Goal: Task Accomplishment & Management: Manage account settings

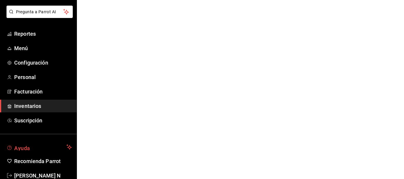
scroll to position [44, 0]
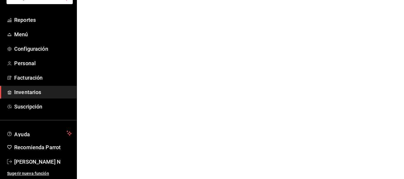
click at [38, 164] on span "[PERSON_NAME] N" at bounding box center [43, 162] width 58 height 8
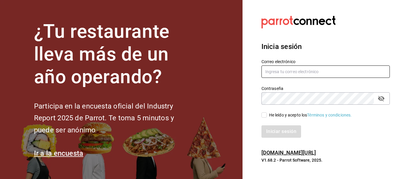
click at [282, 70] on input "text" at bounding box center [325, 72] width 128 height 12
type input "m"
type input "multiuser@palax.com"
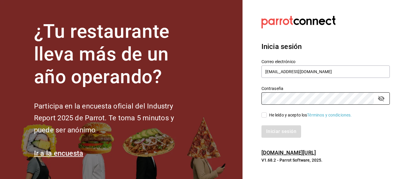
click at [274, 112] on div "He leído y acepto los Términos y condiciones." at bounding box center [310, 115] width 83 height 6
click at [267, 113] on input "He leído y acepto los Términos y condiciones." at bounding box center [263, 115] width 5 height 5
checkbox input "true"
click at [271, 132] on button "Iniciar sesión" at bounding box center [281, 132] width 40 height 12
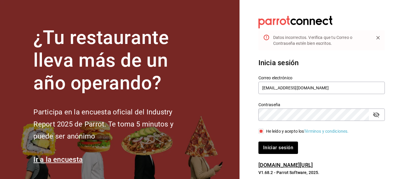
click at [372, 113] on button "passwordField" at bounding box center [377, 115] width 10 height 10
click at [284, 152] on button "Iniciar sesión" at bounding box center [279, 148] width 40 height 12
click at [276, 150] on button "Iniciar sesión" at bounding box center [279, 148] width 40 height 12
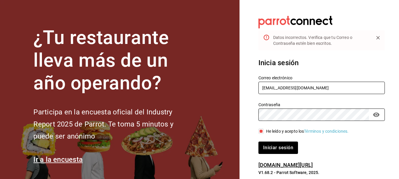
click at [266, 87] on input "multiuser@palax.com" at bounding box center [322, 88] width 127 height 12
type input "Multiuser@palax.com"
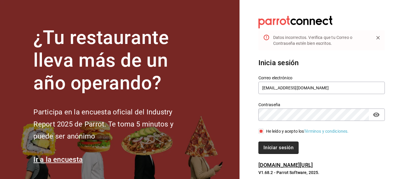
click at [276, 147] on button "Iniciar sesión" at bounding box center [279, 148] width 40 height 12
click at [296, 148] on button "Iniciar sesión" at bounding box center [279, 148] width 40 height 12
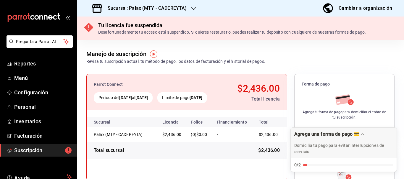
click at [185, 3] on div "Sucursal: Palax (MTY - CADEREYTA)" at bounding box center [140, 8] width 117 height 17
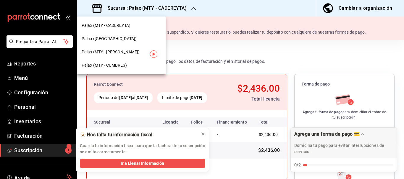
click at [123, 64] on span "Palax (MTY - CUMBRES)" at bounding box center [104, 65] width 45 height 6
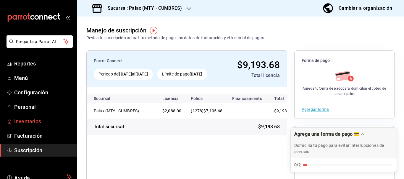
click at [31, 118] on span "Inventarios" at bounding box center [43, 122] width 58 height 8
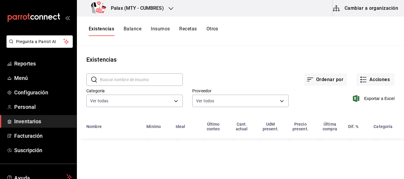
drag, startPoint x: 148, startPoint y: 78, endPoint x: 151, endPoint y: 75, distance: 4.0
click at [148, 78] on input "text" at bounding box center [141, 80] width 83 height 12
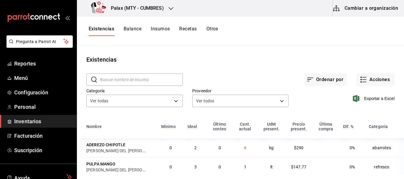
click at [204, 62] on div "Existencias" at bounding box center [240, 59] width 327 height 9
click at [103, 79] on input "text" at bounding box center [141, 80] width 83 height 12
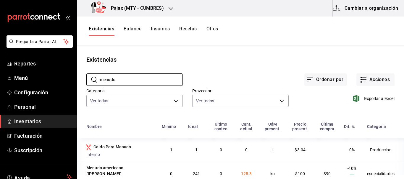
type input "menudo"
click at [263, 67] on div "Ordenar por Acciones" at bounding box center [289, 75] width 212 height 22
click at [104, 27] on button "Existencias" at bounding box center [101, 31] width 25 height 10
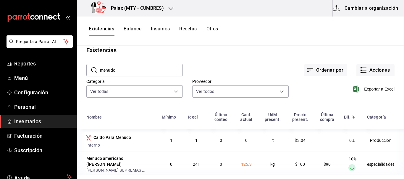
scroll to position [14, 0]
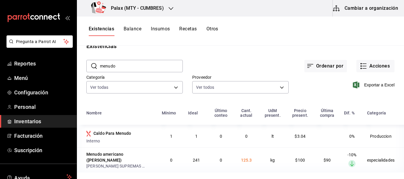
click at [374, 59] on div "Ordenar por Acciones" at bounding box center [289, 62] width 212 height 22
click at [371, 63] on button "Acciones" at bounding box center [375, 66] width 38 height 12
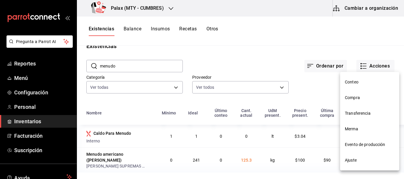
click at [356, 97] on span "Compra" at bounding box center [370, 98] width 50 height 6
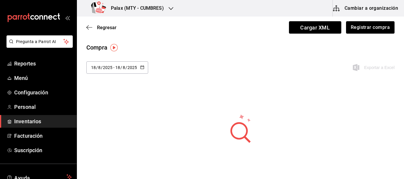
click at [147, 66] on div "[DATE] [DATE] - [DATE] [DATE]" at bounding box center [117, 68] width 62 height 12
click at [104, 139] on li "Mes actual" at bounding box center [114, 139] width 56 height 13
type input "[DATE]"
type input "1"
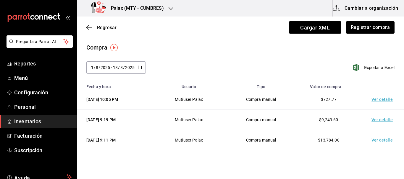
click at [138, 66] on \(Stroke\) "button" at bounding box center [140, 67] width 4 height 3
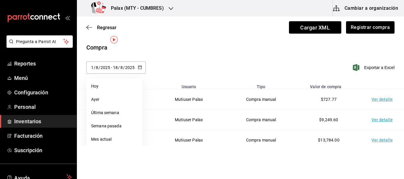
scroll to position [89, 0]
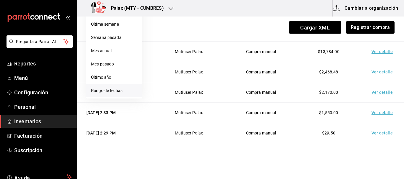
click at [115, 89] on li "Rango de fechas" at bounding box center [114, 90] width 56 height 13
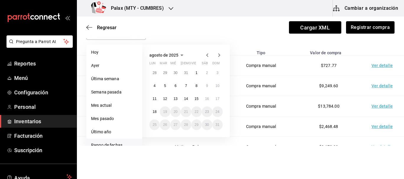
scroll to position [30, 0]
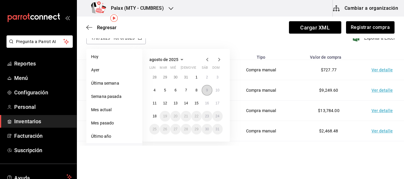
click at [205, 91] on button "9" at bounding box center [207, 90] width 10 height 11
click at [207, 91] on abbr "9" at bounding box center [207, 90] width 2 height 4
type input "[DATE]"
type input "9"
type input "[DATE]"
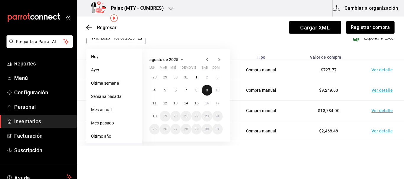
type input "9"
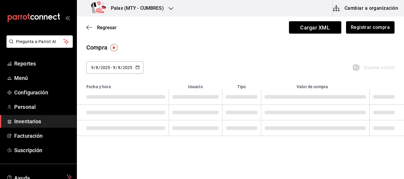
scroll to position [0, 0]
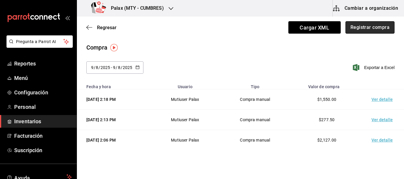
click at [367, 25] on button "Registrar compra" at bounding box center [369, 27] width 49 height 12
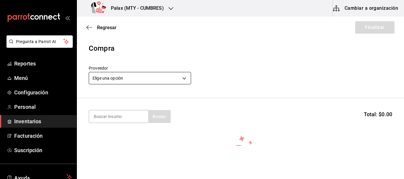
click at [105, 72] on body "Pregunta a Parrot AI Reportes Menú Configuración Personal Inventarios Facturaci…" at bounding box center [202, 73] width 404 height 146
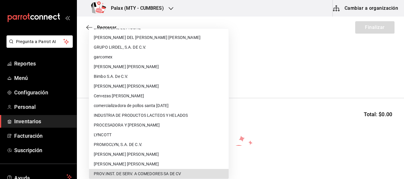
scroll to position [391, 0]
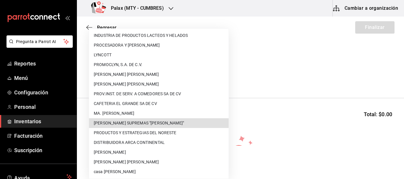
type input "2a02d51b-0c0b-41a0-a4d2-577a85f15547"
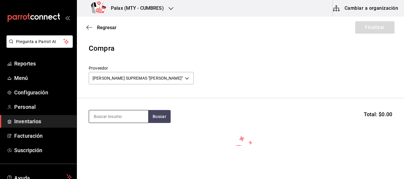
click at [126, 115] on input at bounding box center [118, 117] width 59 height 12
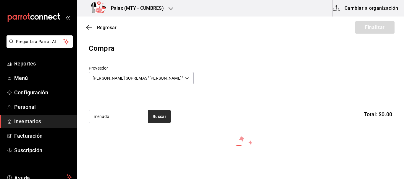
type input "menudo"
click at [159, 117] on button "Buscar" at bounding box center [159, 116] width 22 height 13
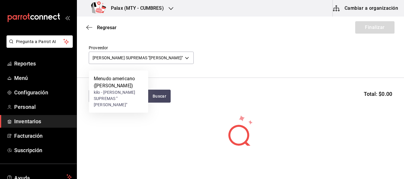
scroll to position [59, 0]
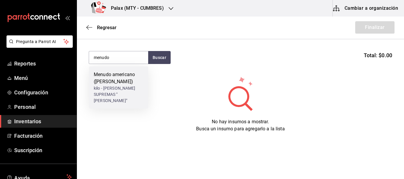
click at [134, 76] on div "Menudo americano ([PERSON_NAME])" at bounding box center [119, 78] width 50 height 14
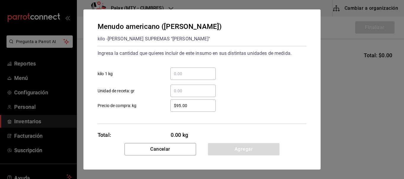
click at [178, 107] on input "$95.00" at bounding box center [192, 105] width 45 height 7
click at [180, 106] on input "$95.00" at bounding box center [192, 105] width 45 height 7
type input "$100"
click at [193, 75] on input "​ kilo 1 kg" at bounding box center [192, 73] width 45 height 7
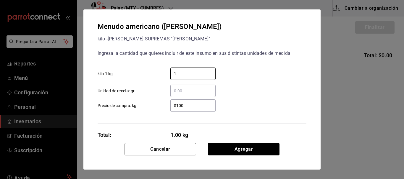
type input "1"
click at [274, 130] on div "Menudo americano ([PERSON_NAME]) kilo - [PERSON_NAME] SUPREMAS "[PERSON_NAME]" …" at bounding box center [201, 76] width 237 height 134
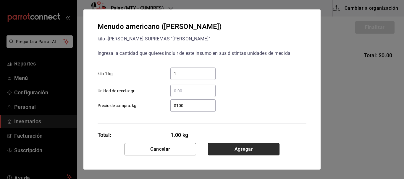
click at [244, 151] on button "Agregar" at bounding box center [244, 149] width 72 height 12
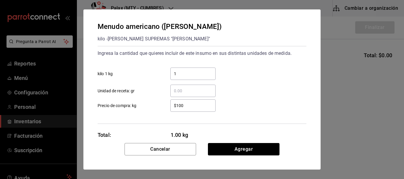
scroll to position [37, 0]
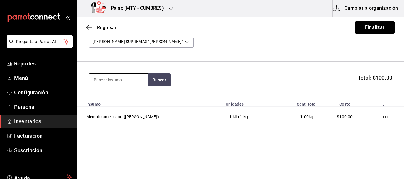
click at [109, 82] on input at bounding box center [118, 80] width 59 height 12
click at [117, 84] on input at bounding box center [118, 80] width 59 height 12
click at [114, 83] on input at bounding box center [118, 80] width 59 height 12
type input "pata"
click at [121, 87] on section "pata Buscar Total: $100.00" at bounding box center [240, 80] width 327 height 37
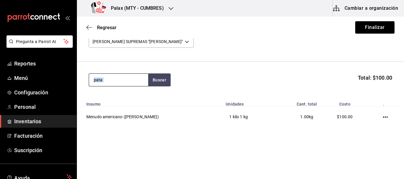
click at [118, 82] on input "pata" at bounding box center [118, 80] width 59 height 12
click at [166, 80] on button "Buscar" at bounding box center [159, 80] width 22 height 13
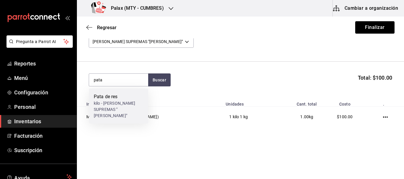
click at [117, 105] on div "kilo - [PERSON_NAME] SUPREMAS "[PERSON_NAME]"" at bounding box center [119, 110] width 50 height 19
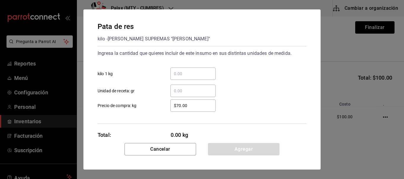
click at [195, 73] on input "​ kilo 1 kg" at bounding box center [192, 73] width 45 height 7
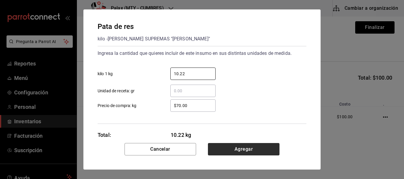
type input "10.22"
click at [245, 147] on button "Agregar" at bounding box center [244, 149] width 72 height 12
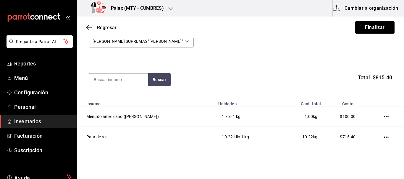
click at [123, 78] on input at bounding box center [118, 80] width 59 height 12
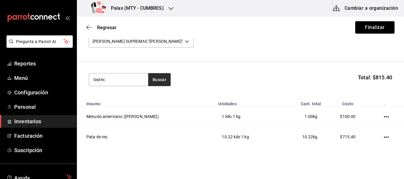
type input "bistec"
click at [156, 84] on button "Buscar" at bounding box center [159, 79] width 22 height 13
click at [107, 82] on input "bistec" at bounding box center [118, 80] width 59 height 12
click at [108, 79] on input "bistec" at bounding box center [118, 80] width 59 height 12
click at [122, 77] on input "bistec" at bounding box center [118, 80] width 59 height 12
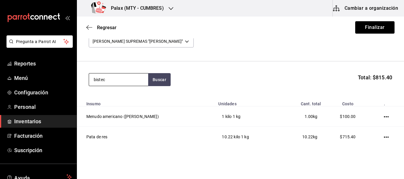
click at [122, 77] on input "bistec" at bounding box center [118, 80] width 59 height 12
type input "bistek"
click at [155, 80] on button "Buscar" at bounding box center [159, 79] width 22 height 13
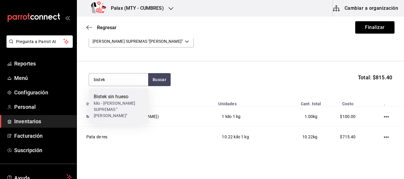
click at [123, 102] on div "kilo - [PERSON_NAME] SUPREMAS "[PERSON_NAME]"" at bounding box center [119, 110] width 50 height 19
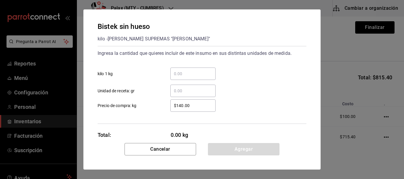
click at [185, 71] on input "​ kilo 1 kg" at bounding box center [192, 73] width 45 height 7
click at [257, 72] on div "​ kilo 1 kg" at bounding box center [199, 71] width 213 height 17
click at [179, 75] on input "​ kilo 1 kg" at bounding box center [192, 73] width 45 height 7
drag, startPoint x: 287, startPoint y: 104, endPoint x: 281, endPoint y: 113, distance: 10.3
click at [287, 105] on div "$140.00 ​ Precio de compra: kg" at bounding box center [199, 103] width 213 height 17
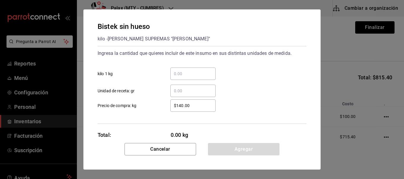
click at [183, 106] on input "$140.00" at bounding box center [192, 105] width 45 height 7
drag, startPoint x: 180, startPoint y: 40, endPoint x: 120, endPoint y: 40, distance: 60.0
click at [121, 40] on div "Bistek sin hueso kilo - [PERSON_NAME] SUPREMAS "[PERSON_NAME]"" at bounding box center [202, 32] width 209 height 22
click at [191, 108] on input "$140.00" at bounding box center [192, 105] width 45 height 7
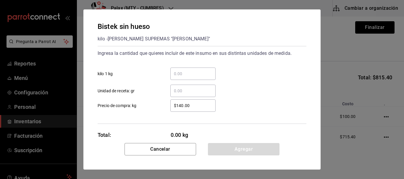
click at [191, 108] on input "$140.00" at bounding box center [192, 105] width 45 height 7
type input "$160"
click at [192, 74] on input "​ kilo 1 kg" at bounding box center [192, 73] width 45 height 7
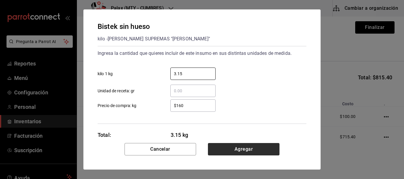
type input "3.15"
click at [238, 154] on button "Agregar" at bounding box center [244, 149] width 72 height 12
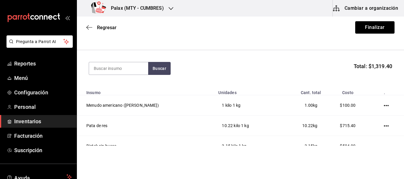
scroll to position [19, 0]
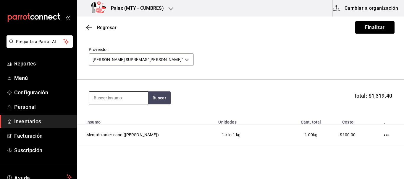
click at [111, 97] on input at bounding box center [118, 98] width 59 height 12
click at [119, 95] on input at bounding box center [118, 98] width 59 height 12
click at [152, 97] on button "Buscar" at bounding box center [159, 98] width 22 height 13
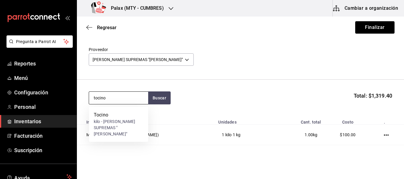
click at [123, 96] on input "tocino" at bounding box center [118, 98] width 59 height 12
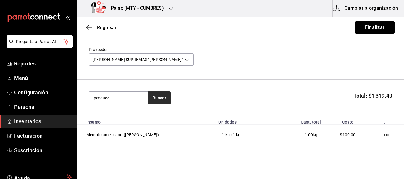
type input "pescuez"
click at [169, 101] on button "Buscar" at bounding box center [159, 98] width 22 height 13
click at [109, 103] on input "pescuez" at bounding box center [118, 98] width 59 height 12
click at [119, 98] on input "pescuez" at bounding box center [118, 98] width 59 height 12
drag, startPoint x: 119, startPoint y: 98, endPoint x: 116, endPoint y: 94, distance: 5.9
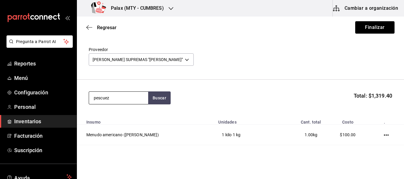
click at [117, 96] on input "pescuez" at bounding box center [118, 98] width 59 height 12
click at [116, 94] on input "pescuez" at bounding box center [118, 98] width 59 height 12
click at [123, 102] on input "pescuez" at bounding box center [118, 98] width 59 height 12
drag, startPoint x: 345, startPoint y: 99, endPoint x: 391, endPoint y: 96, distance: 45.4
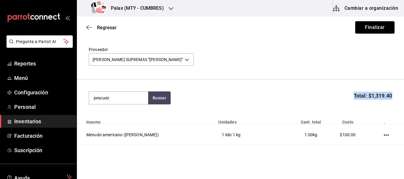
click at [391, 96] on section "pescuez Buscar Total: $1,319.40" at bounding box center [240, 98] width 327 height 37
click at [367, 98] on span "Total: $1,319.40" at bounding box center [373, 96] width 38 height 8
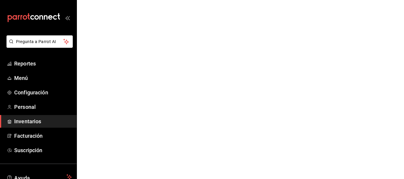
click at [39, 119] on span "Inventarios" at bounding box center [43, 122] width 58 height 8
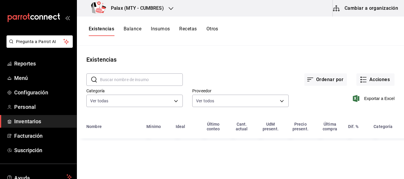
click at [372, 8] on button "Cambiar a organización" at bounding box center [366, 8] width 67 height 17
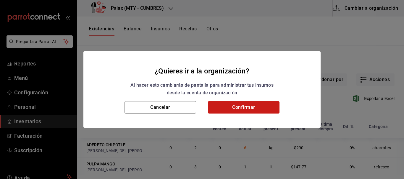
click at [242, 111] on button "Confirmar" at bounding box center [244, 107] width 72 height 12
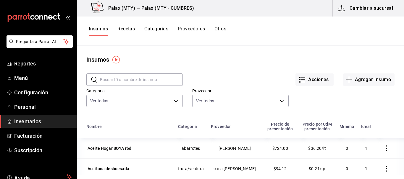
click at [143, 77] on input "text" at bounding box center [141, 80] width 83 height 12
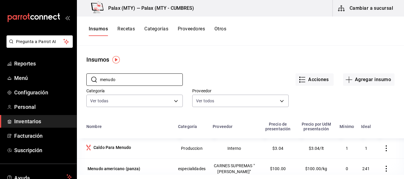
type input "menudo"
click at [222, 74] on div "Acciones Agregar insumo" at bounding box center [289, 75] width 212 height 22
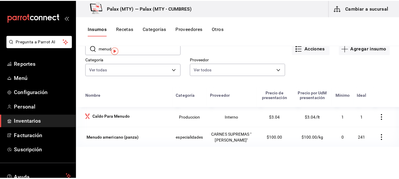
scroll to position [59, 0]
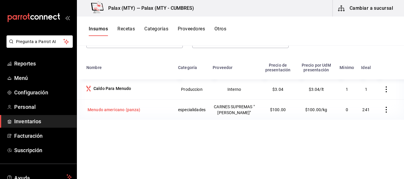
click at [119, 111] on div "Menudo americano ([PERSON_NAME])" at bounding box center [114, 110] width 53 height 6
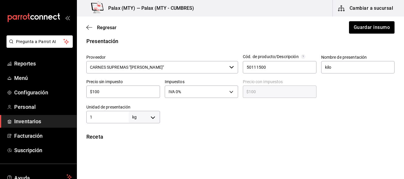
scroll to position [118, 0]
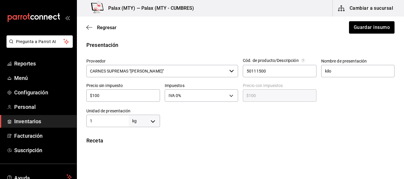
click at [112, 98] on input "$100" at bounding box center [123, 95] width 74 height 7
type input "$9"
type input "$9.00"
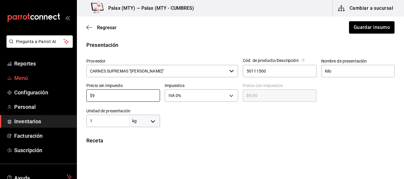
type input "$95"
type input "$95.00"
type input "$95"
click at [248, 117] on div at bounding box center [277, 116] width 235 height 24
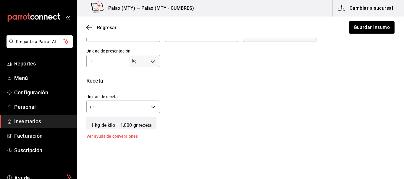
scroll to position [148, 0]
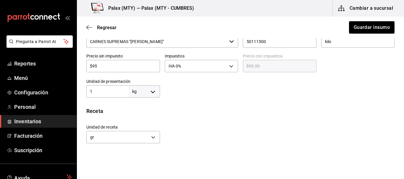
click at [90, 93] on input "1" at bounding box center [107, 91] width 42 height 7
click at [188, 108] on div "Receta" at bounding box center [240, 111] width 308 height 8
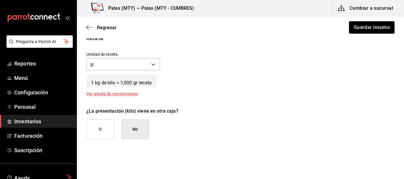
scroll to position [237, 0]
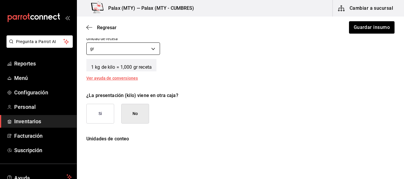
click at [125, 46] on body "Pregunta a Parrot AI Reportes Menú Configuración Personal Inventarios Facturaci…" at bounding box center [202, 73] width 404 height 146
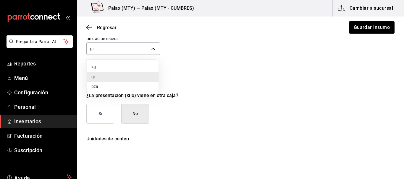
click at [106, 77] on li "gr" at bounding box center [123, 77] width 72 height 10
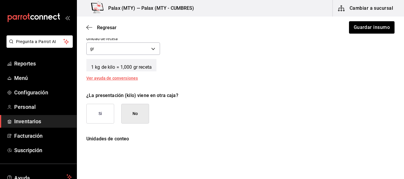
click at [193, 68] on div "1 kg de kilo = 1,000 gr receta" at bounding box center [240, 64] width 308 height 15
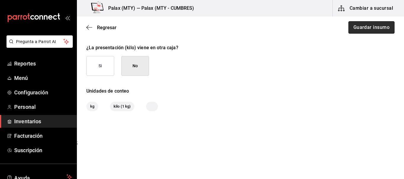
click at [375, 30] on button "Guardar insumo" at bounding box center [371, 27] width 46 height 12
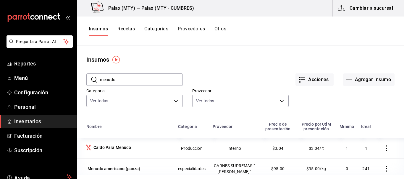
click at [135, 80] on input "menudo" at bounding box center [141, 80] width 83 height 12
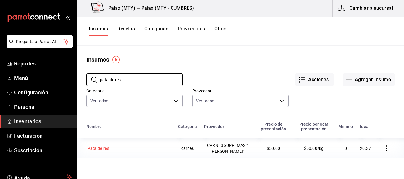
type input "pata de res"
click at [107, 152] on div "Pata de res" at bounding box center [99, 149] width 22 height 6
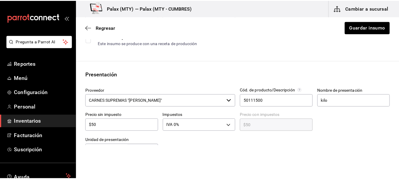
scroll to position [148, 0]
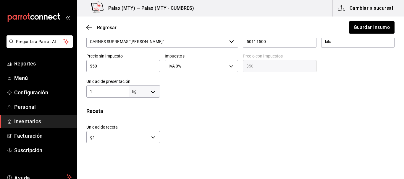
click at [141, 68] on input "$50" at bounding box center [123, 66] width 74 height 7
type input "$7"
type input "$7.00"
type input "$70"
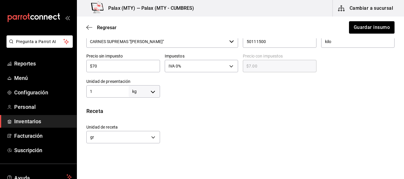
type input "$70.00"
type input "$70"
click at [361, 103] on div "Insumo IN-1724431663891 Nombre Pata de res Categoría de inventario carnes ​ Mín…" at bounding box center [240, 74] width 327 height 348
click at [360, 31] on button "Guardar insumo" at bounding box center [371, 27] width 46 height 12
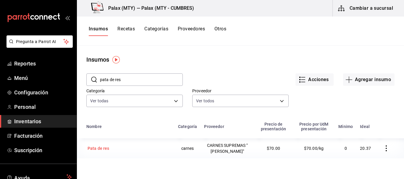
click at [94, 152] on div "Pata de res" at bounding box center [99, 149] width 22 height 6
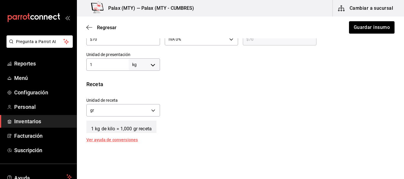
scroll to position [207, 0]
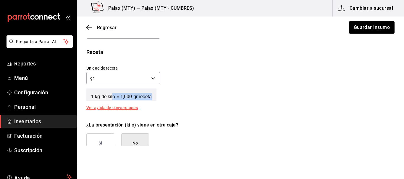
drag, startPoint x: 113, startPoint y: 98, endPoint x: 157, endPoint y: 93, distance: 44.9
click at [157, 93] on div "1 kg de kilo = 1,000 gr receta" at bounding box center [240, 93] width 308 height 15
click at [182, 95] on div "1 kg de kilo = 1,000 gr receta" at bounding box center [240, 93] width 308 height 15
click at [106, 29] on span "Regresar" at bounding box center [107, 28] width 20 height 6
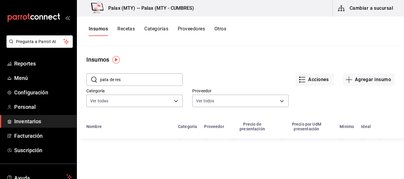
click at [143, 81] on input "pata de res" at bounding box center [141, 80] width 83 height 12
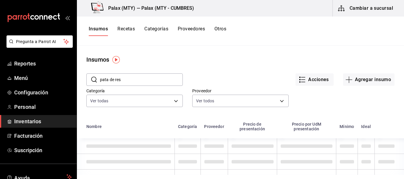
click at [143, 81] on input "pata de res" at bounding box center [141, 80] width 83 height 12
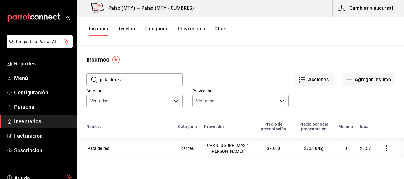
click at [143, 81] on input "pata de res" at bounding box center [141, 80] width 83 height 12
click at [140, 84] on input "pata de res" at bounding box center [141, 80] width 83 height 12
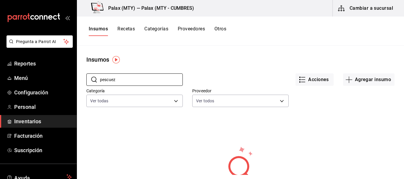
type input "pescuez"
click at [221, 73] on div "Acciones Agregar insumo" at bounding box center [289, 75] width 212 height 22
click at [366, 76] on button "Agregar insumo" at bounding box center [368, 80] width 51 height 12
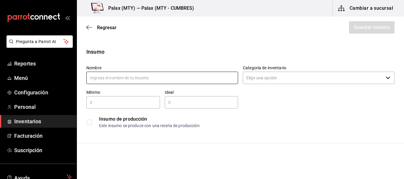
click at [148, 73] on input "text" at bounding box center [162, 78] width 152 height 12
type input "Pescuezo"
click at [274, 108] on div "Nombre Pescuezo Categoría de inventario ​ Mínimo ​ Ideal ​ Insumo de producción…" at bounding box center [238, 96] width 313 height 71
click at [265, 79] on input "Categoría de inventario" at bounding box center [313, 78] width 140 height 12
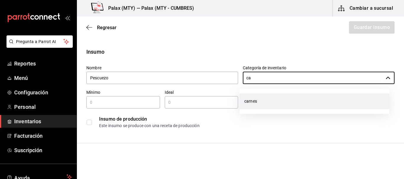
click at [266, 104] on li "carnes" at bounding box center [315, 102] width 150 height 16
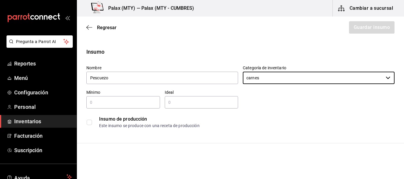
type input "carnes"
click at [268, 98] on div "Nombre Pescuezo Categoría de inventario carnes ​ Mínimo ​ Ideal ​ Insumo de pro…" at bounding box center [238, 96] width 313 height 71
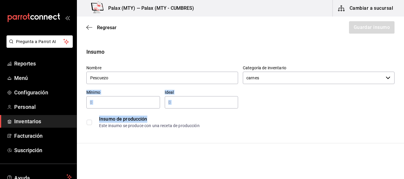
click at [111, 93] on label "Mínimo" at bounding box center [123, 92] width 74 height 4
click at [116, 103] on input "text" at bounding box center [123, 102] width 74 height 7
type input "0"
click at [192, 98] on div "​" at bounding box center [202, 102] width 74 height 12
type input "5"
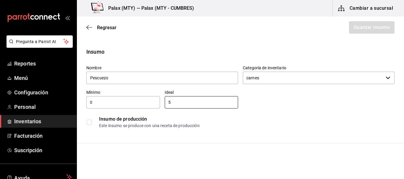
drag, startPoint x: 323, startPoint y: 96, endPoint x: 321, endPoint y: 92, distance: 5.2
click at [323, 96] on div "Nombre Pescuezo Categoría de inventario carnes ​ Mínimo 0 ​ Ideal 5 ​ Insumo de…" at bounding box center [238, 96] width 313 height 71
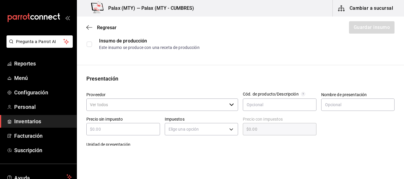
scroll to position [89, 0]
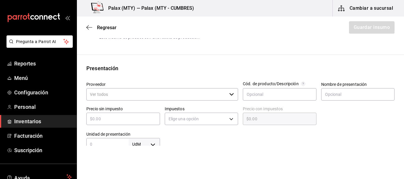
click at [134, 91] on input "Proveedor" at bounding box center [156, 94] width 140 height 12
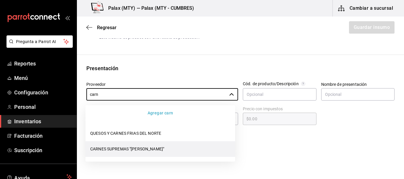
click at [127, 151] on li "[PERSON_NAME] SUPREMAS "[PERSON_NAME]"" at bounding box center [160, 150] width 150 height 16
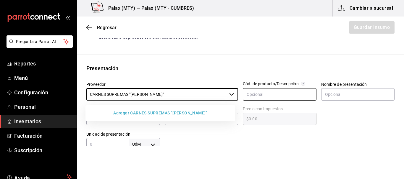
type input "[PERSON_NAME] SUPREMAS "[PERSON_NAME]""
click at [289, 97] on input "text" at bounding box center [280, 94] width 74 height 12
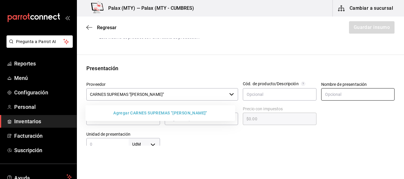
click at [341, 96] on input "text" at bounding box center [358, 94] width 74 height 12
type input "kilo"
drag, startPoint x: 289, startPoint y: 137, endPoint x: 278, endPoint y: 141, distance: 11.6
click at [289, 137] on div at bounding box center [277, 139] width 235 height 24
click at [161, 114] on button "Agregar CARNES SUPREMAS "HERRERA"" at bounding box center [160, 113] width 145 height 11
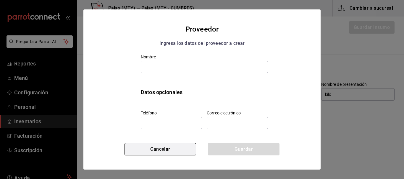
click at [166, 148] on button "Cancelar" at bounding box center [160, 149] width 72 height 12
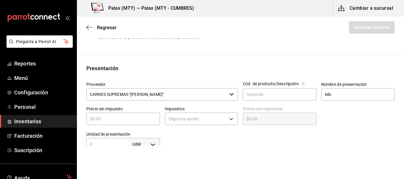
click at [105, 121] on input "text" at bounding box center [123, 119] width 74 height 7
click at [110, 122] on input "text" at bounding box center [123, 119] width 74 height 7
type input "$1"
type input "$1.00"
type input "$13"
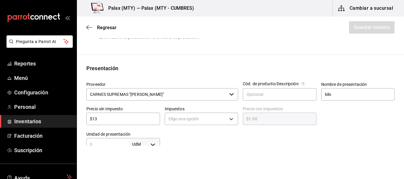
type input "$13.00"
type input "$130"
type input "$130.00"
type input "$130"
click at [222, 139] on div at bounding box center [277, 139] width 235 height 24
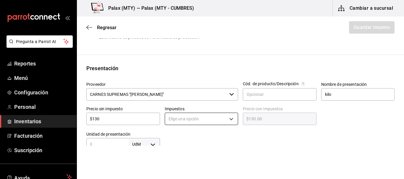
click at [191, 117] on body "Pregunta a Parrot AI Reportes Menú Configuración Personal Inventarios Facturaci…" at bounding box center [202, 73] width 404 height 146
click at [273, 144] on div at bounding box center [202, 89] width 404 height 179
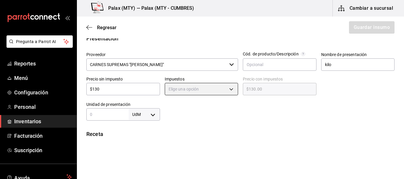
scroll to position [118, 0]
click at [190, 92] on body "Pregunta a Parrot AI Reportes Menú Configuración Personal Inventarios Facturaci…" at bounding box center [202, 73] width 404 height 146
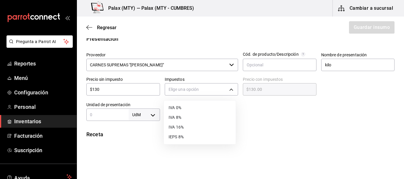
click at [178, 106] on li "IVA 0%" at bounding box center [200, 108] width 72 height 10
click at [217, 78] on label "Impuestos" at bounding box center [202, 79] width 74 height 4
click at [219, 89] on body "Pregunta a Parrot AI Reportes Menú Configuración Personal Inventarios Facturaci…" at bounding box center [202, 73] width 404 height 146
click at [189, 107] on li "IVA 0%" at bounding box center [200, 108] width 72 height 10
click at [207, 93] on body "Pregunta a Parrot AI Reportes Menú Configuración Personal Inventarios Facturaci…" at bounding box center [202, 73] width 404 height 146
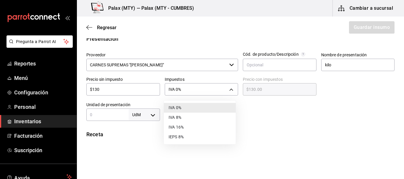
click at [181, 116] on li "IVA 8%" at bounding box center [200, 118] width 72 height 10
type input "IVA_8"
type input "$140.40"
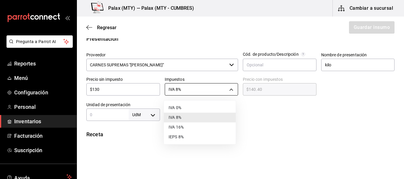
click at [180, 90] on body "Pregunta a Parrot AI Reportes Menú Configuración Personal Inventarios Facturaci…" at bounding box center [202, 73] width 404 height 146
click at [179, 106] on li "IVA 0%" at bounding box center [200, 108] width 72 height 10
type input "IVA_0"
type input "$130.00"
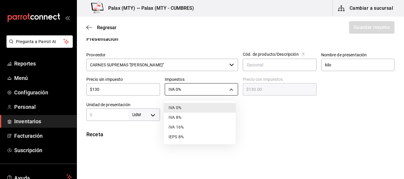
click at [207, 88] on body "Pregunta a Parrot AI Reportes Menú Configuración Personal Inventarios Facturaci…" at bounding box center [202, 73] width 404 height 146
click at [189, 109] on li "IVA 0%" at bounding box center [200, 108] width 72 height 10
drag, startPoint x: 192, startPoint y: 87, endPoint x: 163, endPoint y: 87, distance: 29.0
click at [153, 88] on body "Pregunta a Parrot AI Reportes Menú Configuración Personal Inventarios Facturaci…" at bounding box center [202, 73] width 404 height 146
click at [380, 131] on div at bounding box center [202, 89] width 404 height 179
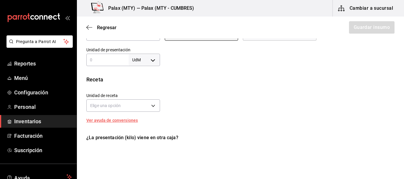
scroll to position [177, 0]
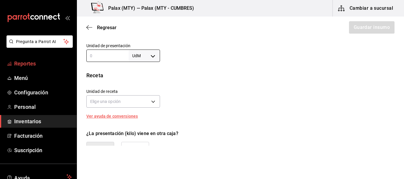
drag, startPoint x: 107, startPoint y: 55, endPoint x: 67, endPoint y: 61, distance: 40.6
click at [67, 61] on div "Pregunta a Parrot AI Reportes Menú Configuración Personal Inventarios Facturaci…" at bounding box center [202, 73] width 404 height 146
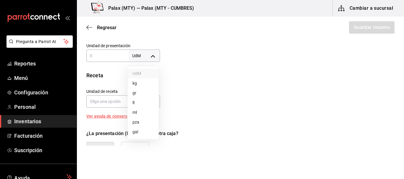
click at [148, 53] on body "Pregunta a Parrot AI Reportes Menú Configuración Personal Inventarios Facturaci…" at bounding box center [202, 73] width 404 height 146
click at [157, 103] on li "lt" at bounding box center [143, 103] width 31 height 10
type input "LITER"
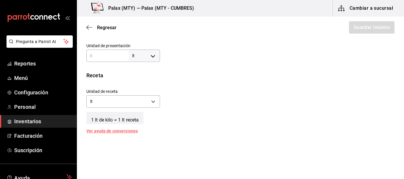
click at [151, 56] on body "Pregunta a Parrot AI Reportes Menú Configuración Personal Inventarios Facturaci…" at bounding box center [202, 73] width 404 height 146
click at [147, 123] on li "pza" at bounding box center [143, 123] width 31 height 10
type input "UNIT"
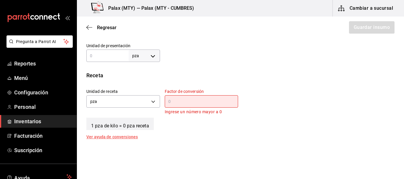
click at [144, 57] on body "Pregunta a Parrot AI Reportes Menú Configuración Personal Inventarios Facturaci…" at bounding box center [202, 73] width 404 height 146
click at [143, 131] on li "gal" at bounding box center [143, 132] width 31 height 10
type input "GALLON"
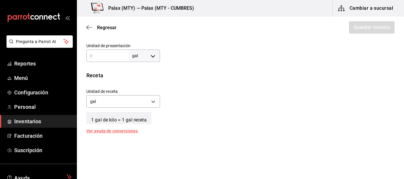
click at [112, 54] on input "text" at bounding box center [107, 55] width 42 height 7
click at [184, 71] on div "Insumo Nombre Pescuezo Categoría de inventario carnes ​ Mínimo 0 ​ Ideal 5 ​ In…" at bounding box center [240, 53] width 327 height 366
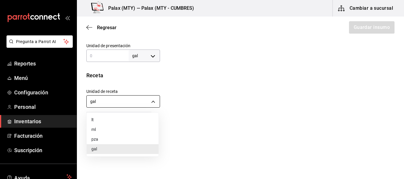
click at [133, 99] on body "Pregunta a Parrot AI Reportes Menú Configuración Personal Inventarios Facturaci…" at bounding box center [202, 73] width 404 height 146
click at [101, 131] on li "ml" at bounding box center [123, 130] width 72 height 10
type input "MILLILITER"
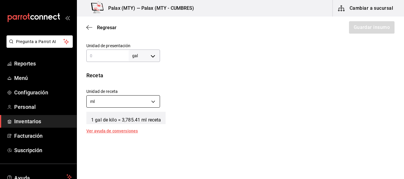
click at [127, 99] on body "Pregunta a Parrot AI Reportes Menú Configuración Personal Inventarios Facturaci…" at bounding box center [202, 73] width 404 height 146
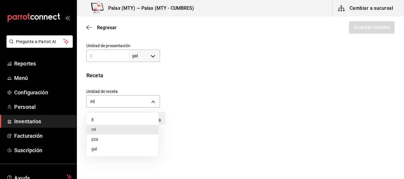
click at [226, 83] on div at bounding box center [202, 89] width 404 height 179
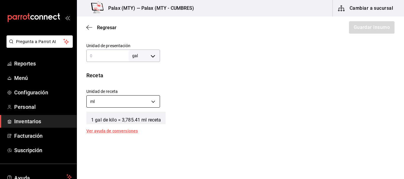
click at [132, 101] on body "Pregunta a Parrot AI Reportes Menú Configuración Personal Inventarios Facturaci…" at bounding box center [202, 73] width 404 height 146
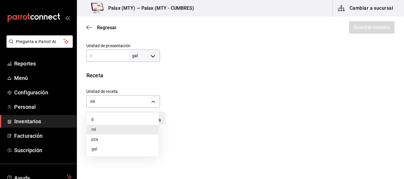
click at [149, 58] on div at bounding box center [202, 89] width 404 height 179
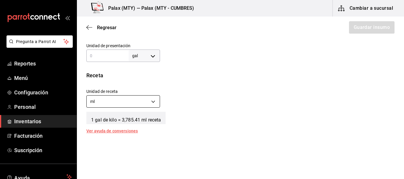
click at [135, 96] on body "Pregunta a Parrot AI Reportes Menú Configuración Personal Inventarios Facturaci…" at bounding box center [202, 73] width 404 height 146
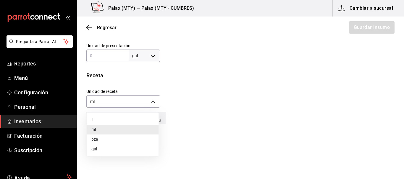
click at [220, 80] on div at bounding box center [202, 89] width 404 height 179
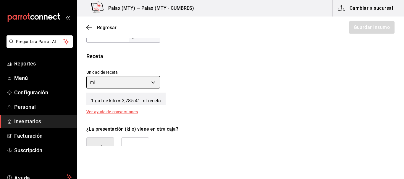
scroll to position [207, 0]
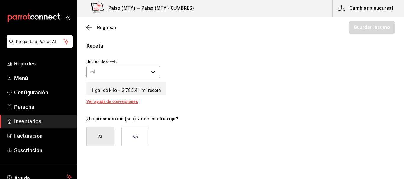
click at [227, 56] on div "Unidad de receta ml MILLILITER Factor de conversión ​" at bounding box center [238, 67] width 313 height 25
click at [35, 126] on link "Inventarios" at bounding box center [38, 121] width 77 height 13
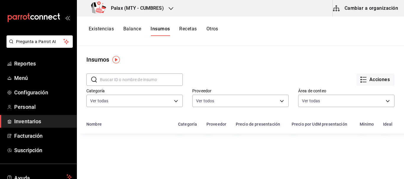
click at [362, 5] on button "Cambiar a organización" at bounding box center [366, 8] width 67 height 17
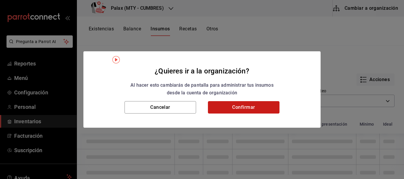
click at [266, 104] on button "Confirmar" at bounding box center [244, 107] width 72 height 12
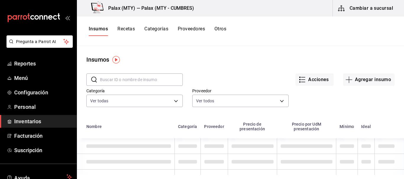
click at [141, 83] on input "text" at bounding box center [141, 80] width 83 height 12
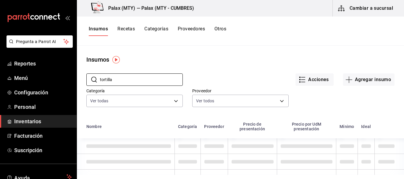
type input "tortilla"
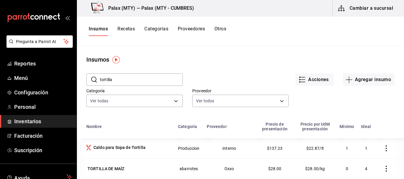
click at [241, 60] on div "Insumos" at bounding box center [240, 59] width 327 height 9
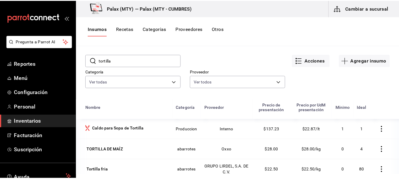
scroll to position [73, 0]
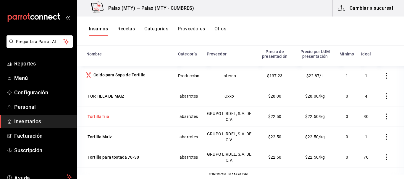
click at [97, 117] on div "Tortilla fria" at bounding box center [99, 117] width 22 height 6
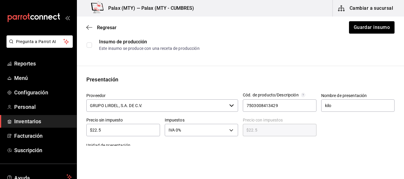
scroll to position [77, 0]
